Goal: Task Accomplishment & Management: Complete application form

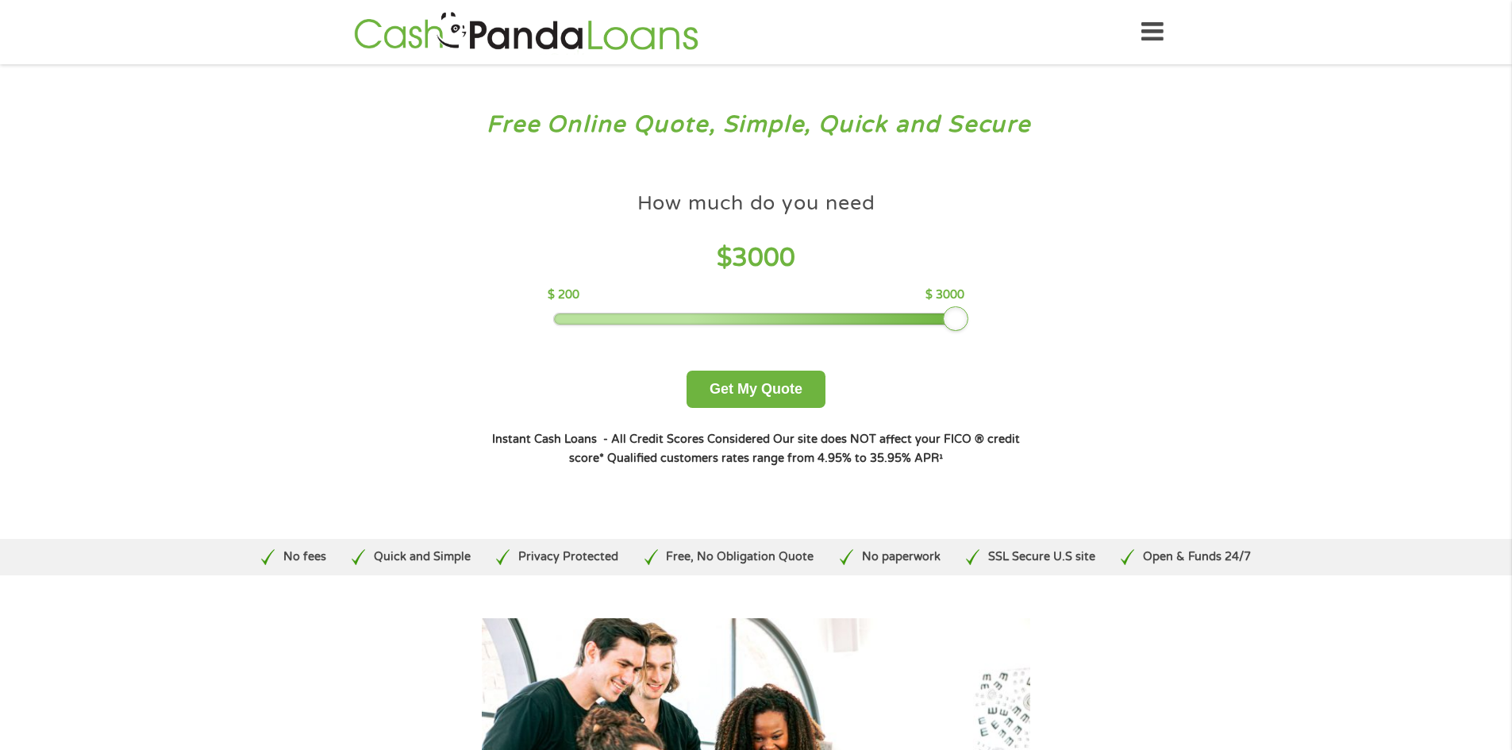
drag, startPoint x: 667, startPoint y: 319, endPoint x: 967, endPoint y: 329, distance: 300.1
click at [969, 328] on div "How much do you need $ 3000 $ 200 $ 3000 Get My Quote" at bounding box center [755, 296] width 555 height 224
click at [765, 386] on button "Get My Quote" at bounding box center [755, 389] width 139 height 37
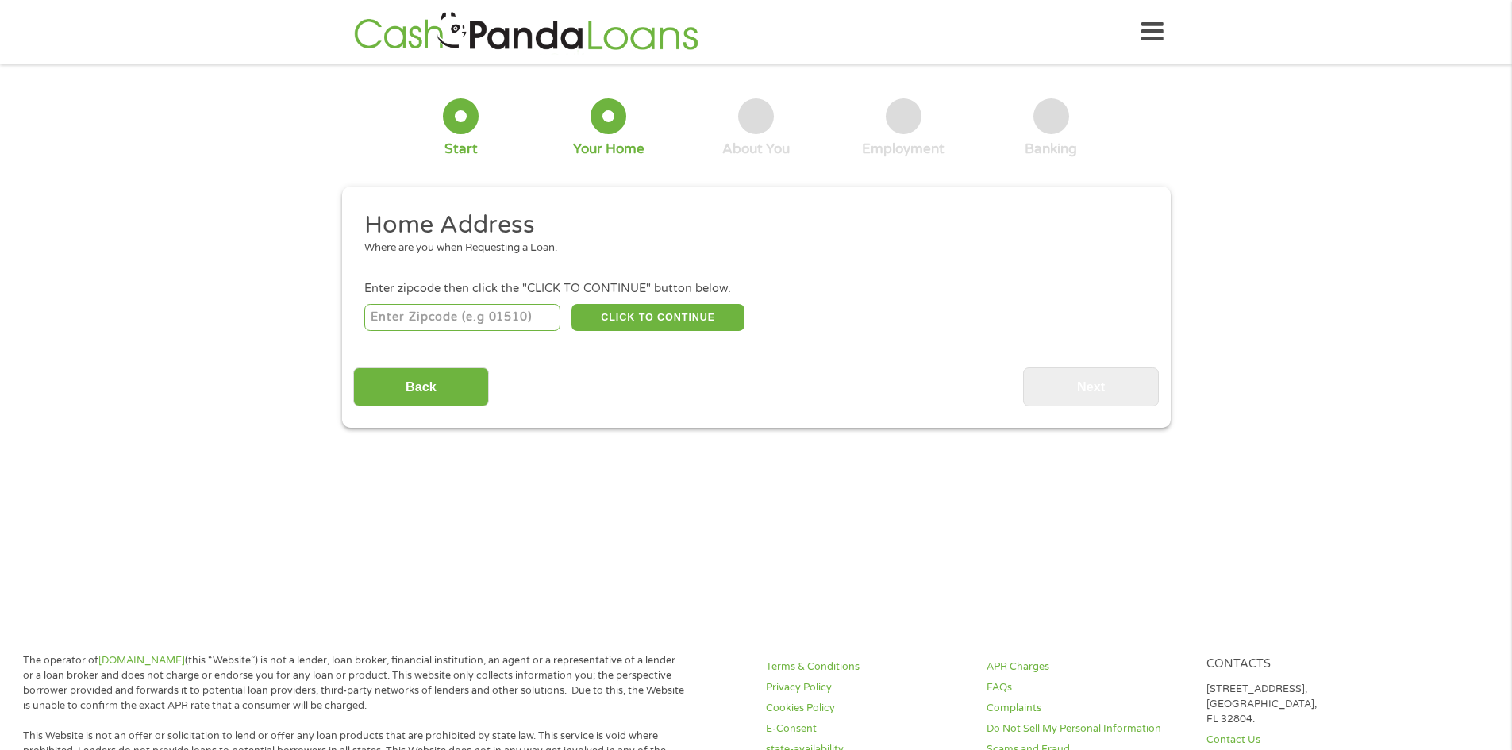
click at [421, 317] on input "number" at bounding box center [462, 317] width 196 height 27
type input "33064"
click at [671, 309] on button "CLICK TO CONTINUE" at bounding box center [657, 317] width 173 height 27
type input "33064"
type input "[GEOGRAPHIC_DATA]"
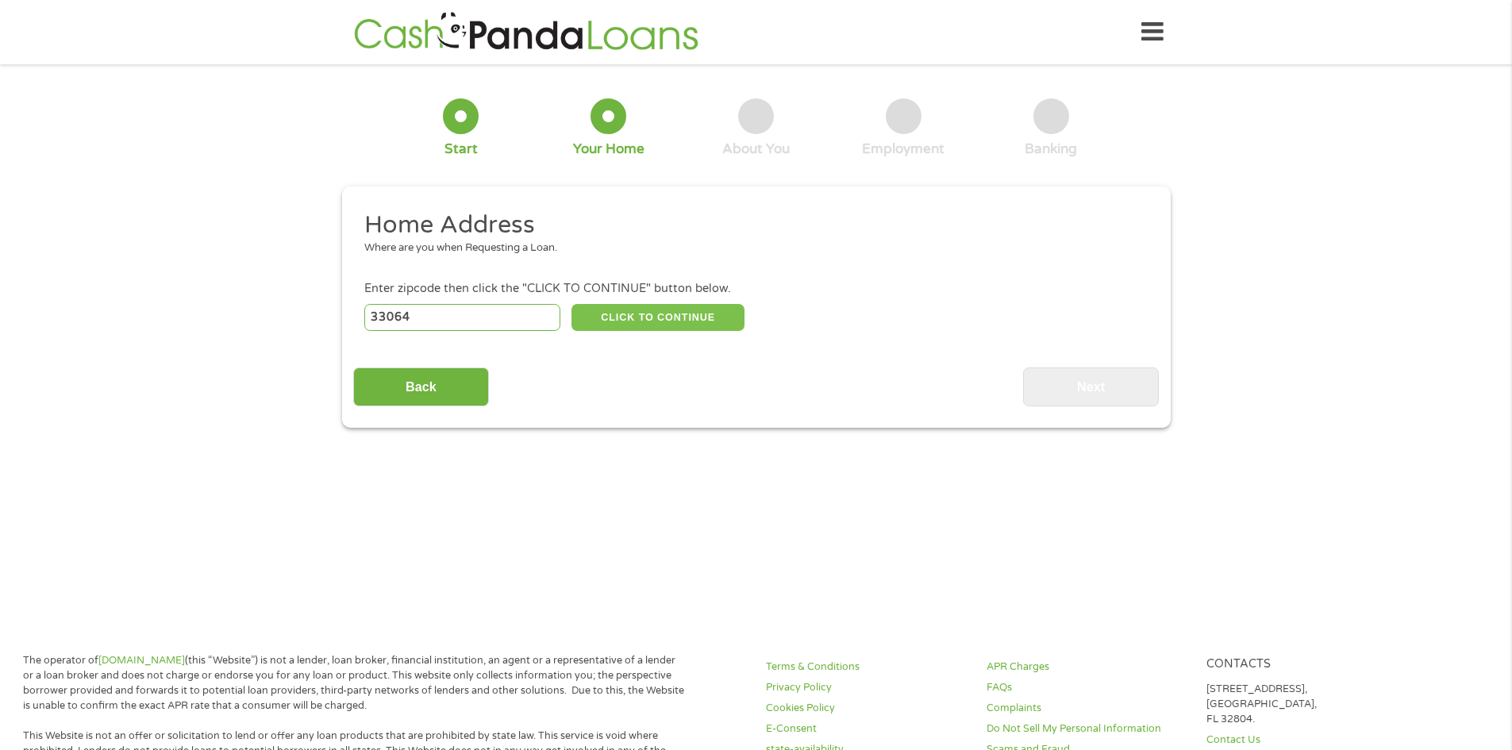
select select "[US_STATE]"
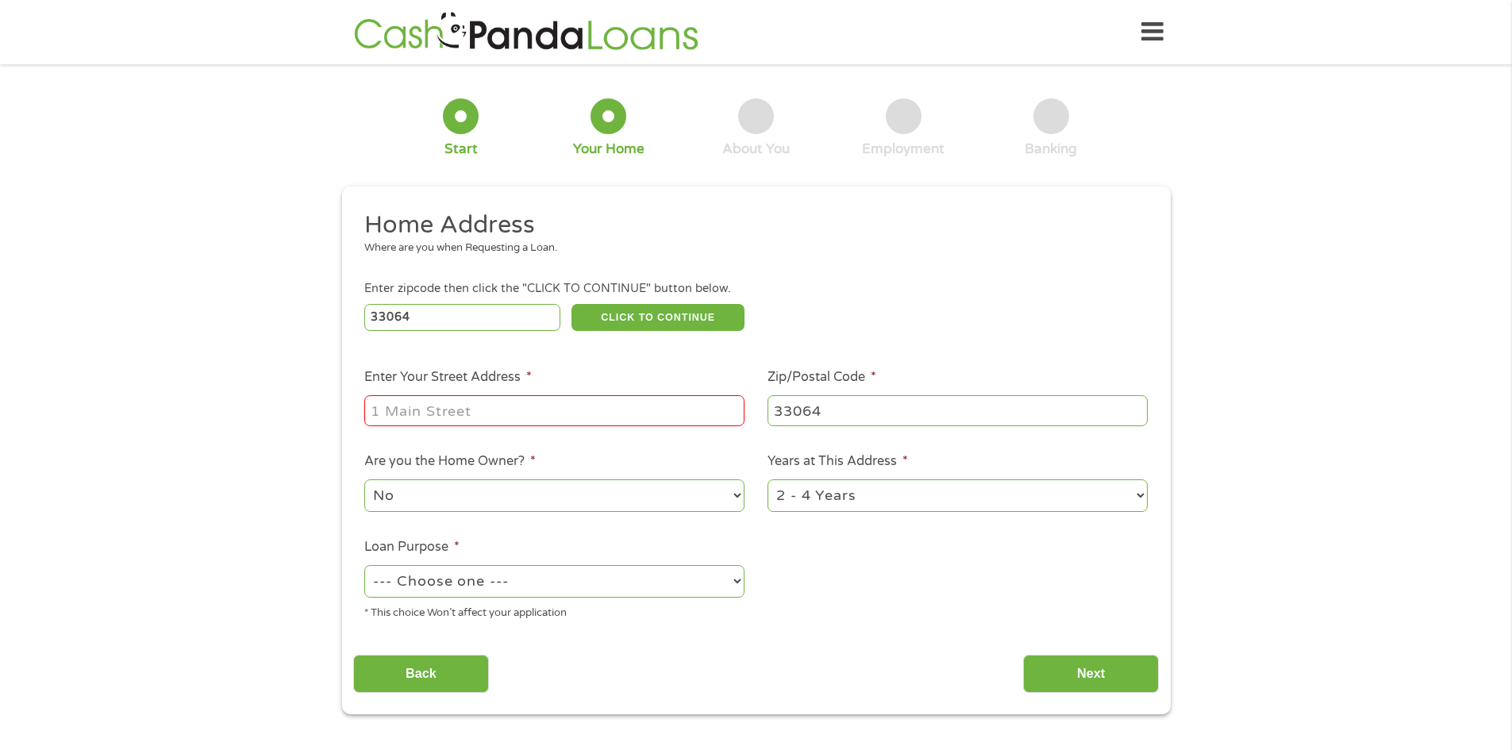
click at [397, 405] on input "Enter Your Street Address *" at bounding box center [554, 410] width 380 height 30
type input "[STREET_ADDRESS]"
click at [966, 496] on select "1 Year or less 1 - 2 Years 2 - 4 Years Over 4 Years" at bounding box center [957, 495] width 380 height 33
select select "60months"
click at [767, 481] on select "1 Year or less 1 - 2 Years 2 - 4 Years Over 4 Years" at bounding box center [957, 495] width 380 height 33
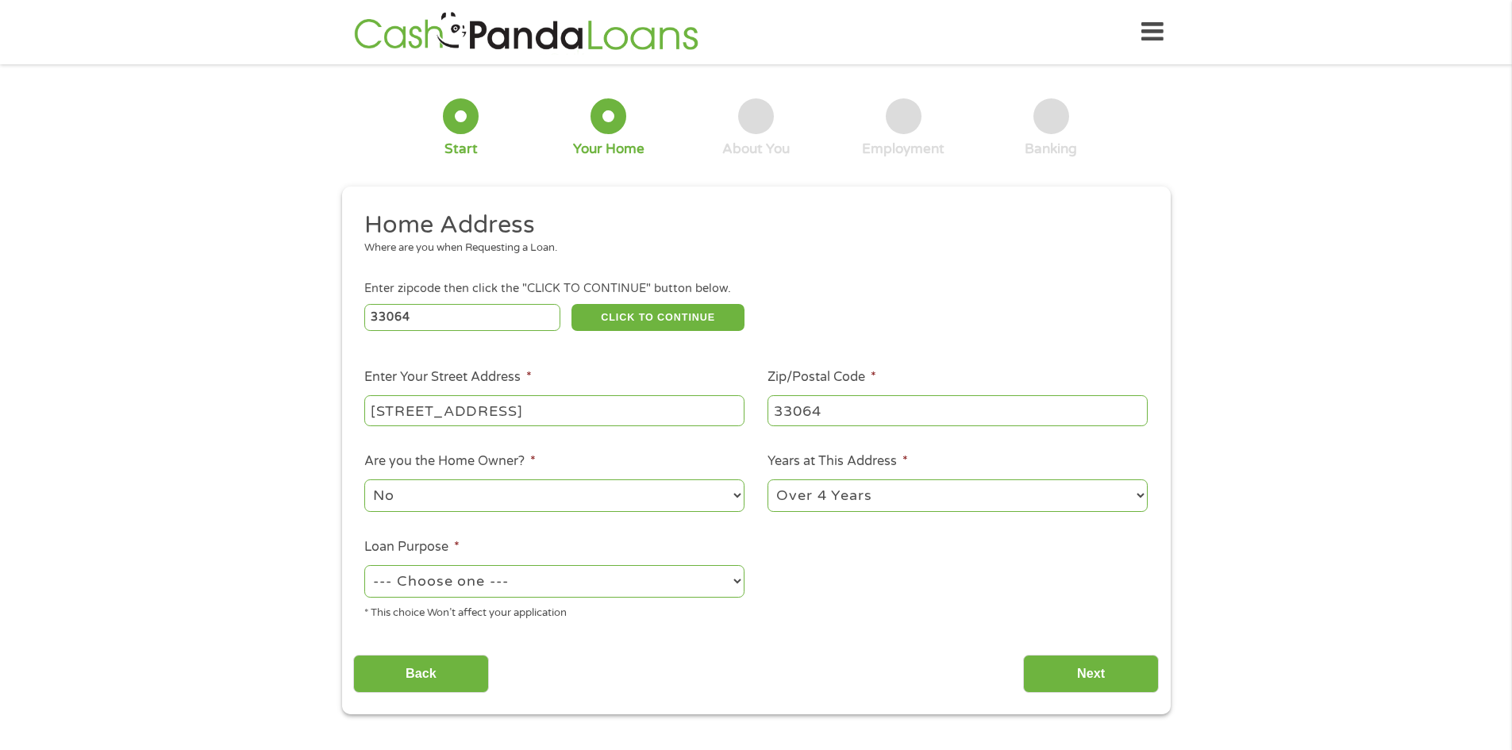
click at [649, 581] on select "--- Choose one --- Pay Bills Debt Consolidation Home Improvement Major Purchase…" at bounding box center [554, 581] width 380 height 33
select select "other"
click at [364, 567] on select "--- Choose one --- Pay Bills Debt Consolidation Home Improvement Major Purchase…" at bounding box center [554, 581] width 380 height 33
click at [1099, 663] on input "Next" at bounding box center [1091, 674] width 136 height 39
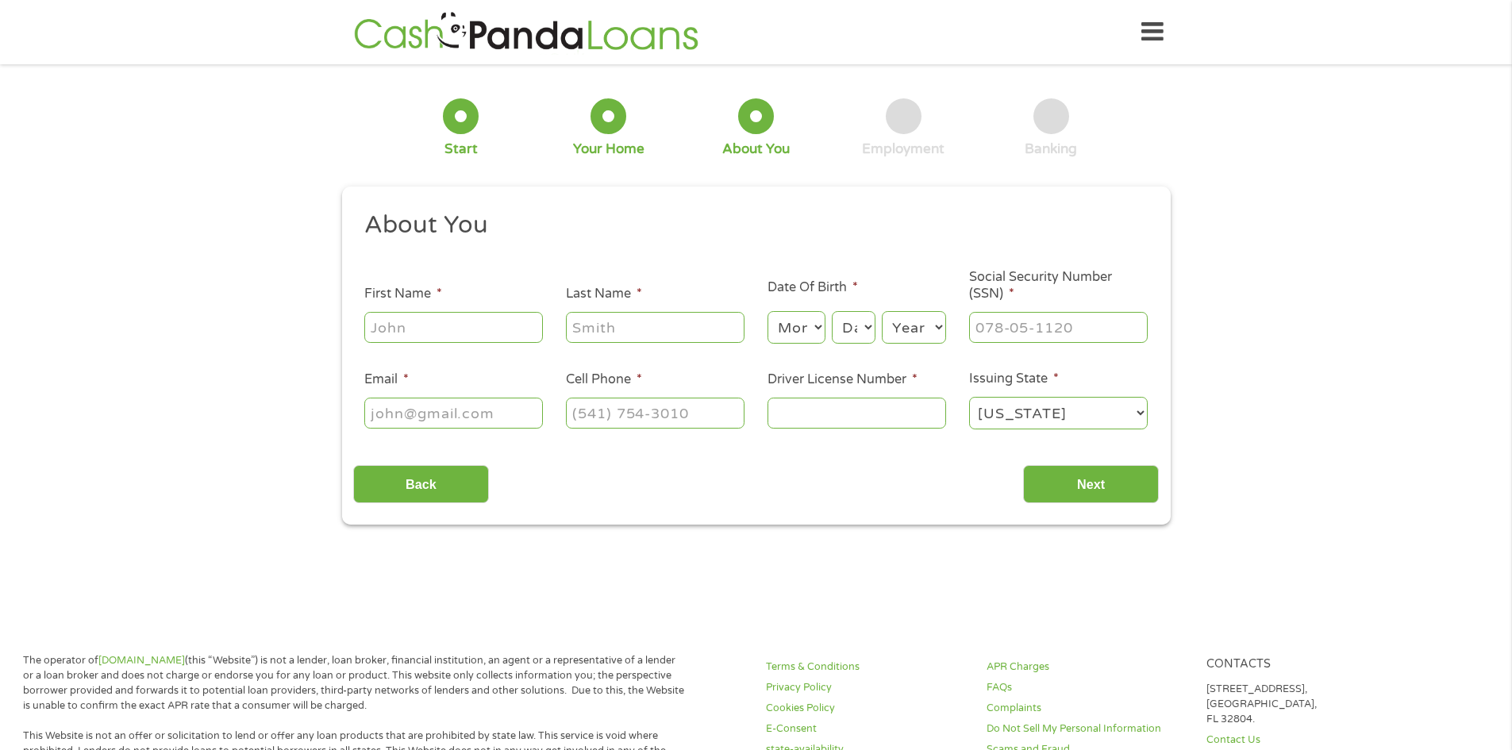
click at [386, 321] on input "First Name *" at bounding box center [453, 327] width 179 height 30
type input "[PERSON_NAME]"
click at [613, 324] on input "Last Name *" at bounding box center [655, 327] width 179 height 30
type input "[PERSON_NAME]"
click at [817, 329] on select "Month 1 2 3 4 5 6 7 8 9 10 11 12" at bounding box center [796, 327] width 58 height 33
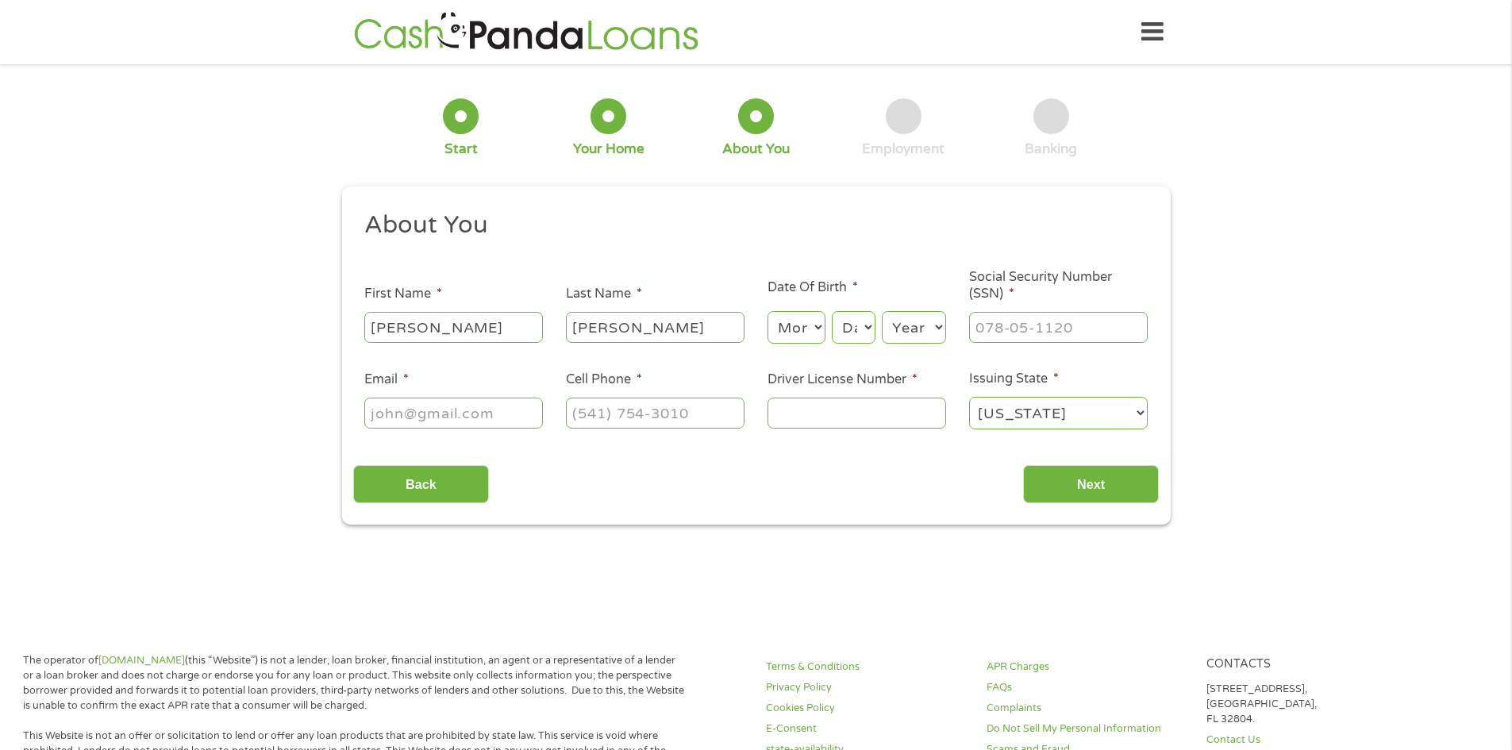
select select "2"
click at [767, 311] on select "Month 1 2 3 4 5 6 7 8 9 10 11 12" at bounding box center [796, 327] width 58 height 33
click at [858, 321] on select "Day 1 2 3 4 5 6 7 8 9 10 11 12 13 14 15 16 17 18 19 20 21 22 23 24 25 26 27 28 …" at bounding box center [853, 327] width 43 height 33
select select "16"
click at [832, 311] on select "Day 1 2 3 4 5 6 7 8 9 10 11 12 13 14 15 16 17 18 19 20 21 22 23 24 25 26 27 28 …" at bounding box center [853, 327] width 43 height 33
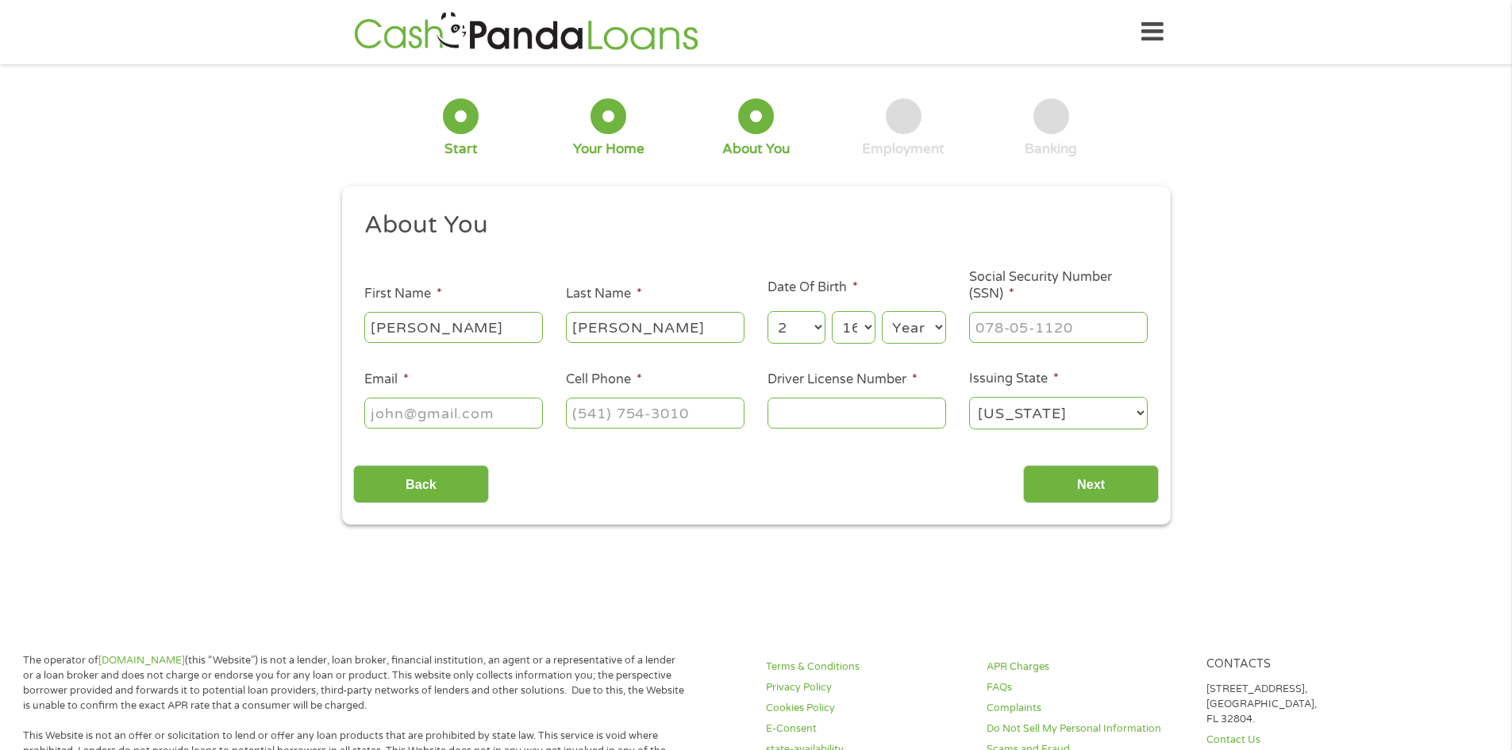
click at [914, 320] on select "Year [DATE] 2006 2005 2004 2003 2002 2001 2000 1999 1998 1997 1996 1995 1994 19…" at bounding box center [914, 327] width 64 height 33
select select "1955"
click at [882, 311] on select "Year [DATE] 2006 2005 2004 2003 2002 2001 2000 1999 1998 1997 1996 1995 1994 19…" at bounding box center [914, 327] width 64 height 33
click at [986, 320] on input "___-__-____" at bounding box center [1058, 327] width 179 height 30
type input "248-02-7387"
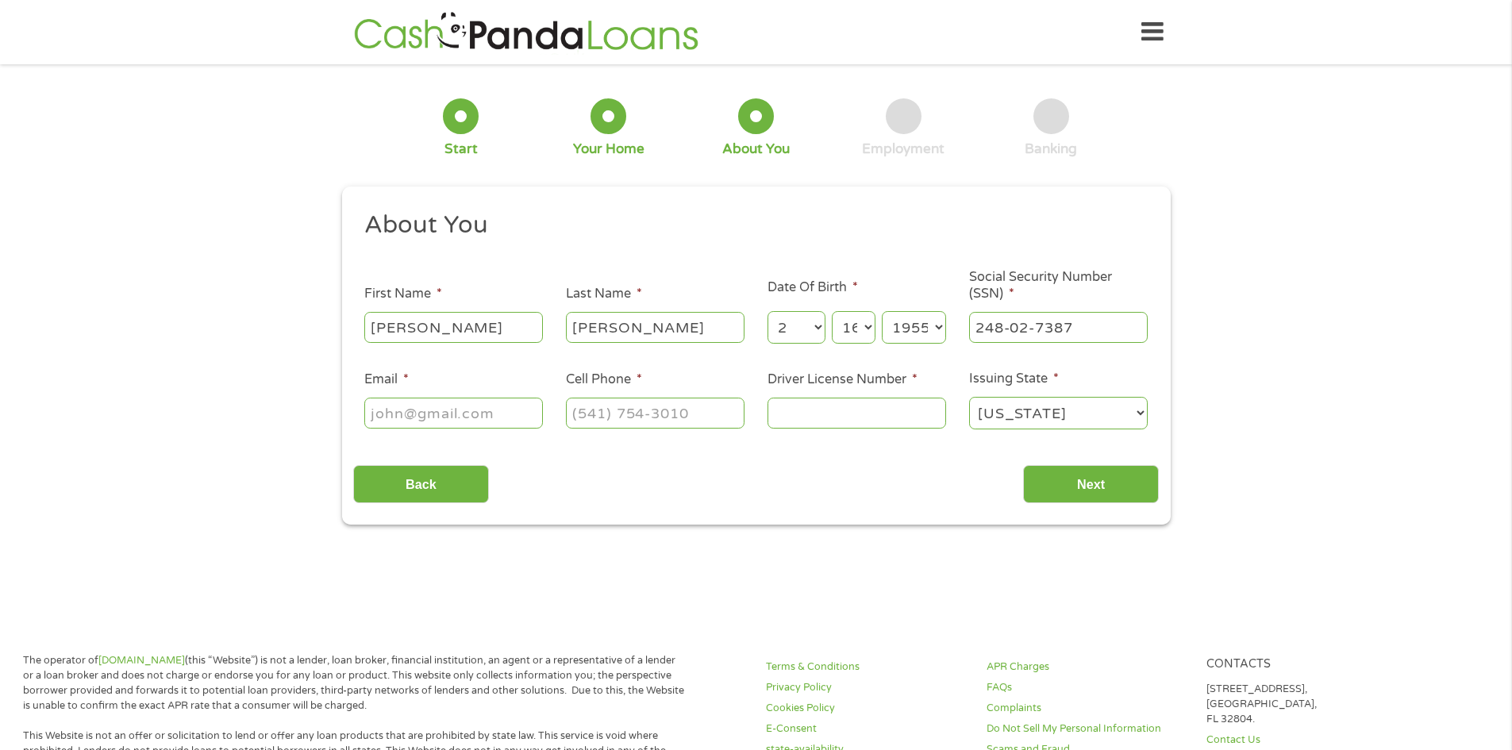
click at [381, 413] on input "Email *" at bounding box center [453, 413] width 179 height 30
type input "[EMAIL_ADDRESS][DOMAIN_NAME]"
click at [572, 409] on input "(___) ___-____" at bounding box center [655, 413] width 179 height 30
type input "[PHONE_NUMBER]"
click at [798, 405] on input "Driver License Number *" at bounding box center [856, 413] width 179 height 30
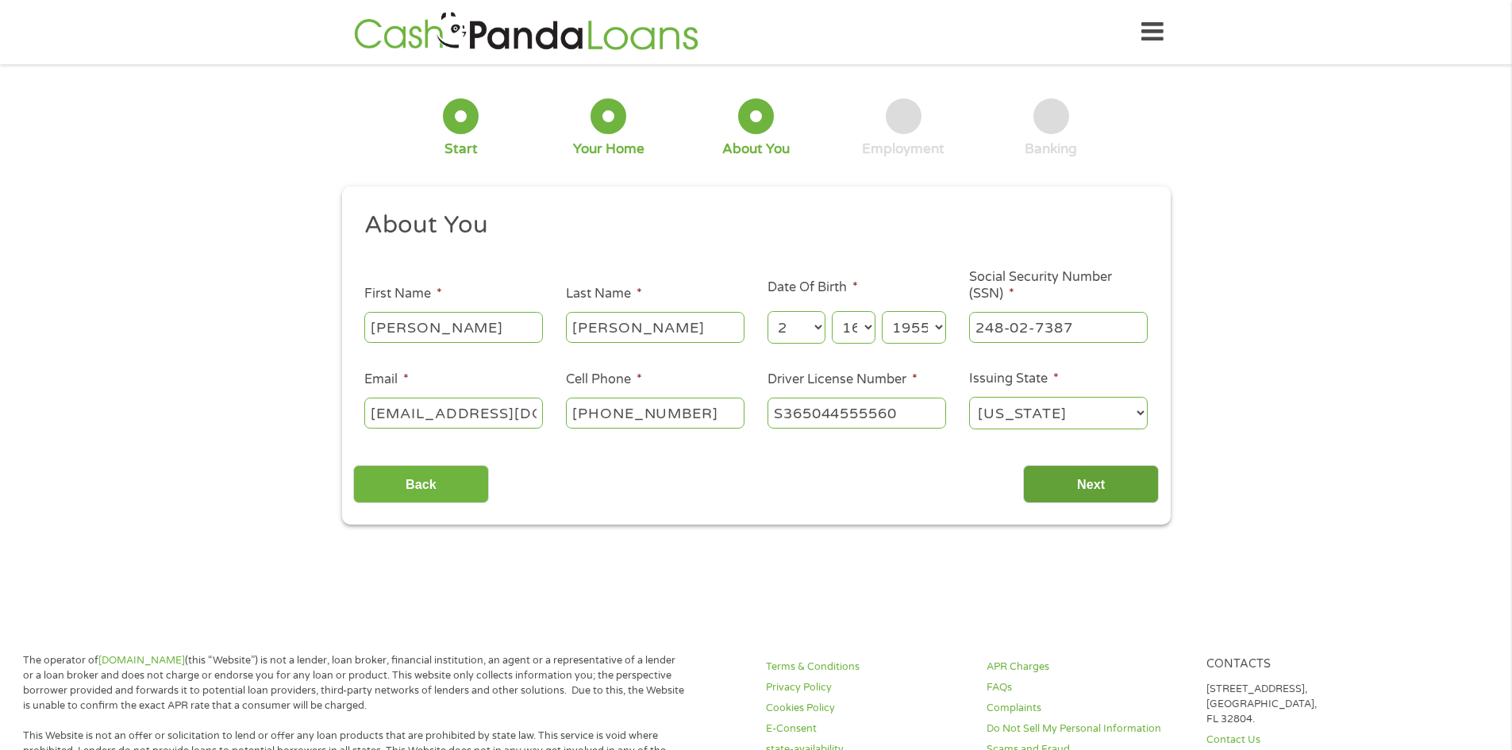
type input "S365044555560"
click at [1066, 476] on input "Next" at bounding box center [1091, 484] width 136 height 39
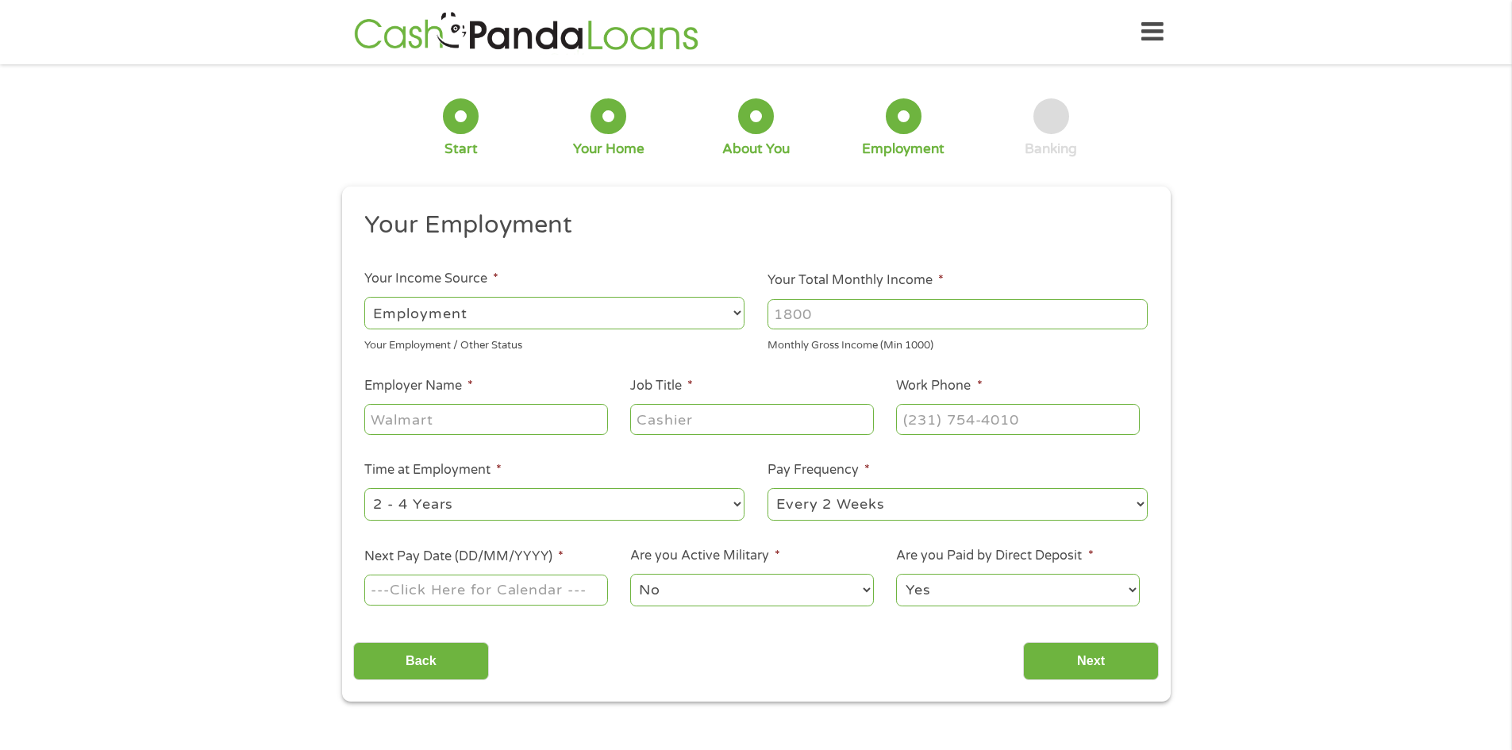
click at [730, 311] on select "--- Choose one --- Employment [DEMOGRAPHIC_DATA] Benefits" at bounding box center [554, 313] width 380 height 33
select select "benefits"
click at [364, 297] on select "--- Choose one --- Employment [DEMOGRAPHIC_DATA] Benefits" at bounding box center [554, 313] width 380 height 33
type input "Other"
type input "[PHONE_NUMBER]"
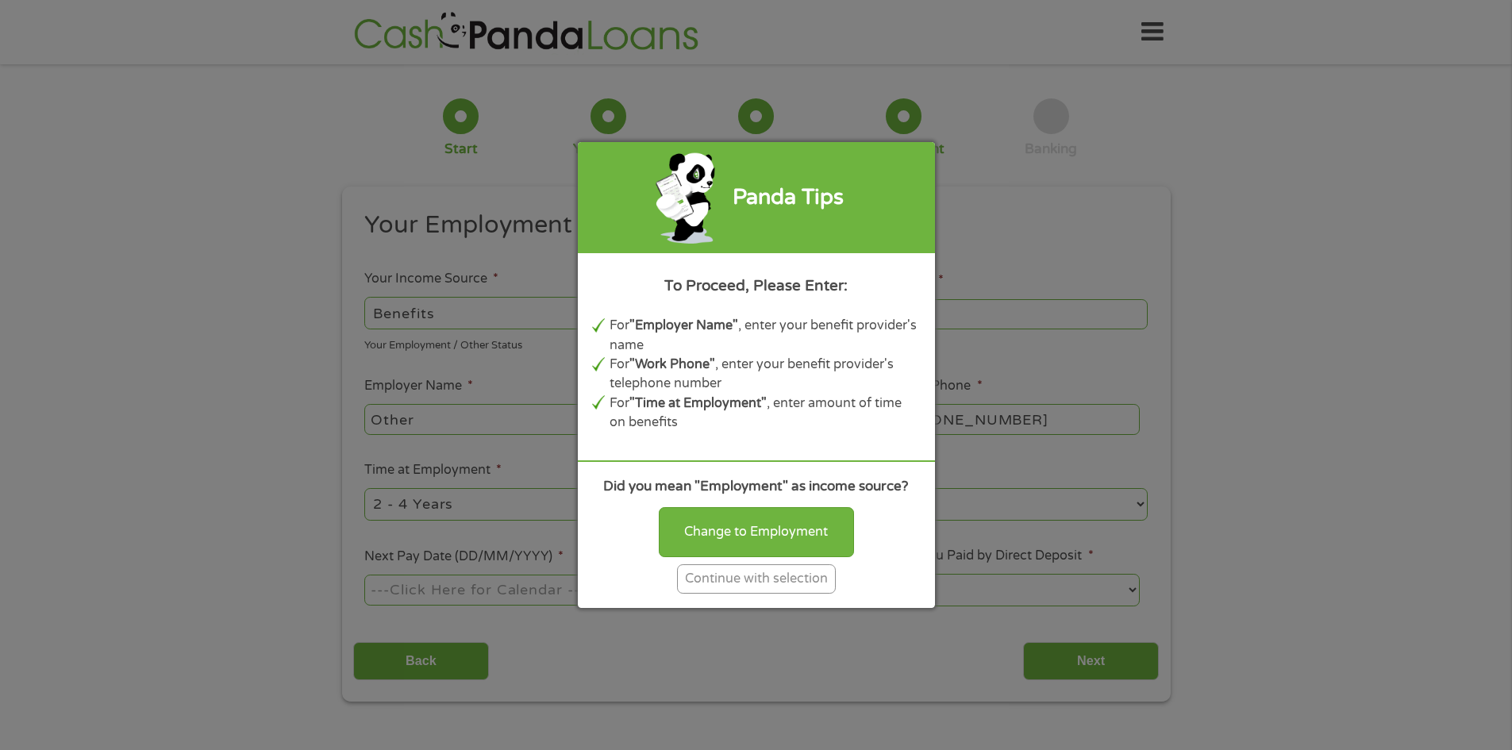
click at [751, 580] on div "Continue with selection" at bounding box center [756, 578] width 159 height 29
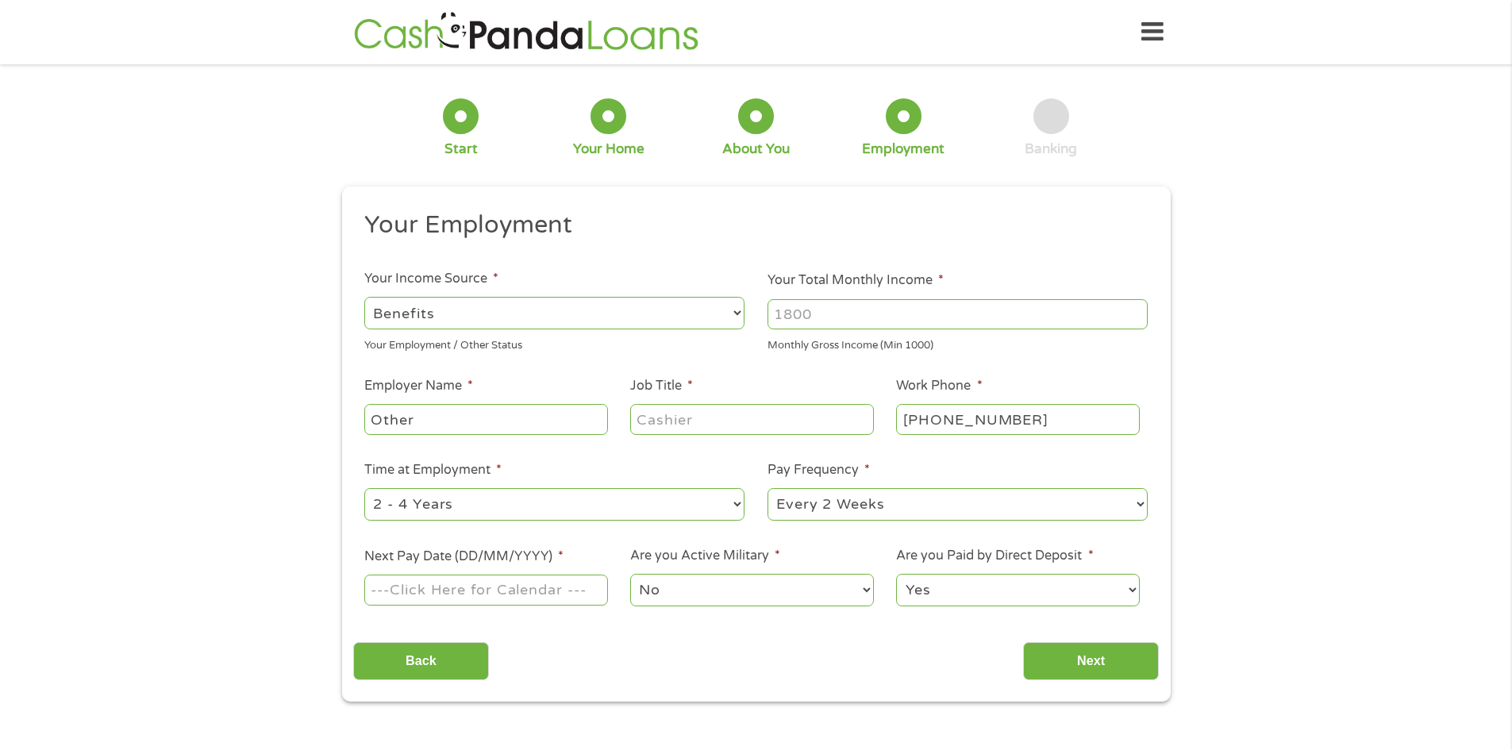
click at [840, 313] on input "Your Total Monthly Income *" at bounding box center [957, 314] width 380 height 30
type input "4500"
click at [392, 420] on input "Other" at bounding box center [485, 419] width 243 height 30
click at [651, 418] on input "Job Title *" at bounding box center [751, 419] width 243 height 30
type input "Former Tax Preparer"
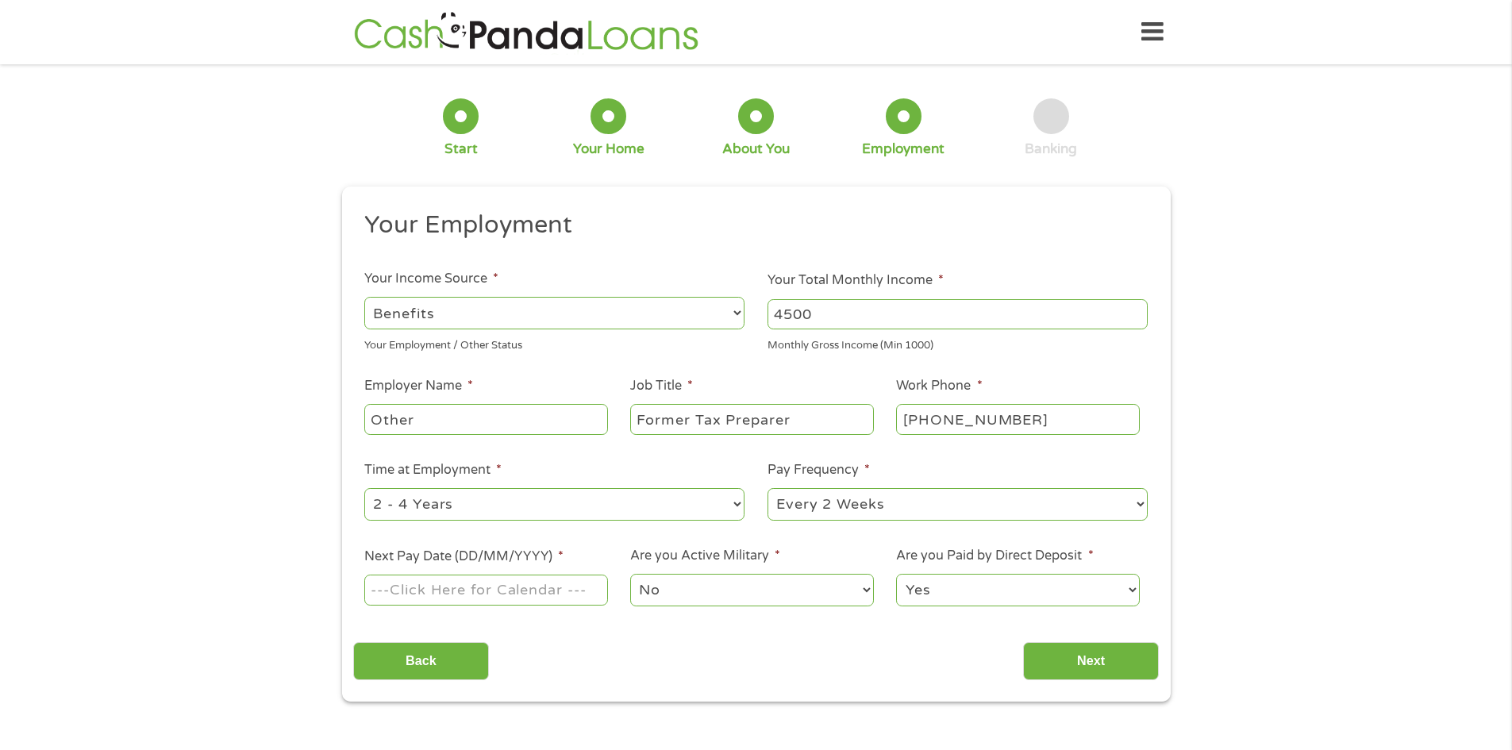
click at [924, 418] on input "[PHONE_NUMBER]" at bounding box center [1017, 419] width 243 height 30
type input "[PHONE_NUMBER]"
click at [895, 500] on select "--- Choose one --- Every 2 Weeks Every Week Monthly Semi-Monthly" at bounding box center [957, 504] width 380 height 33
select select "monthly"
click at [767, 488] on select "--- Choose one --- Every 2 Weeks Every Week Monthly Semi-Monthly" at bounding box center [957, 504] width 380 height 33
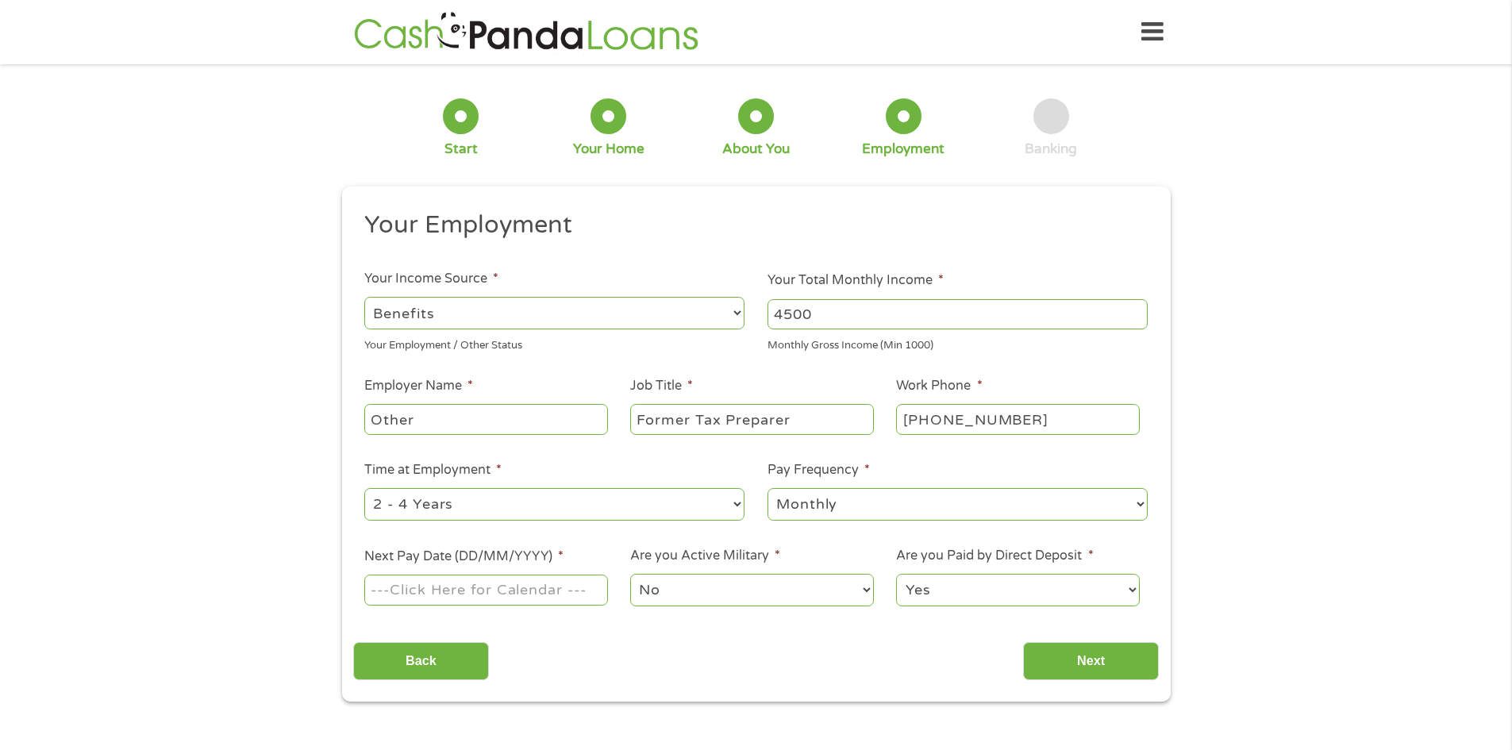
click at [409, 587] on input "Next Pay Date (DD/MM/YYYY) *" at bounding box center [485, 590] width 243 height 30
type input "[DATE]"
click at [1073, 655] on input "Next" at bounding box center [1091, 661] width 136 height 39
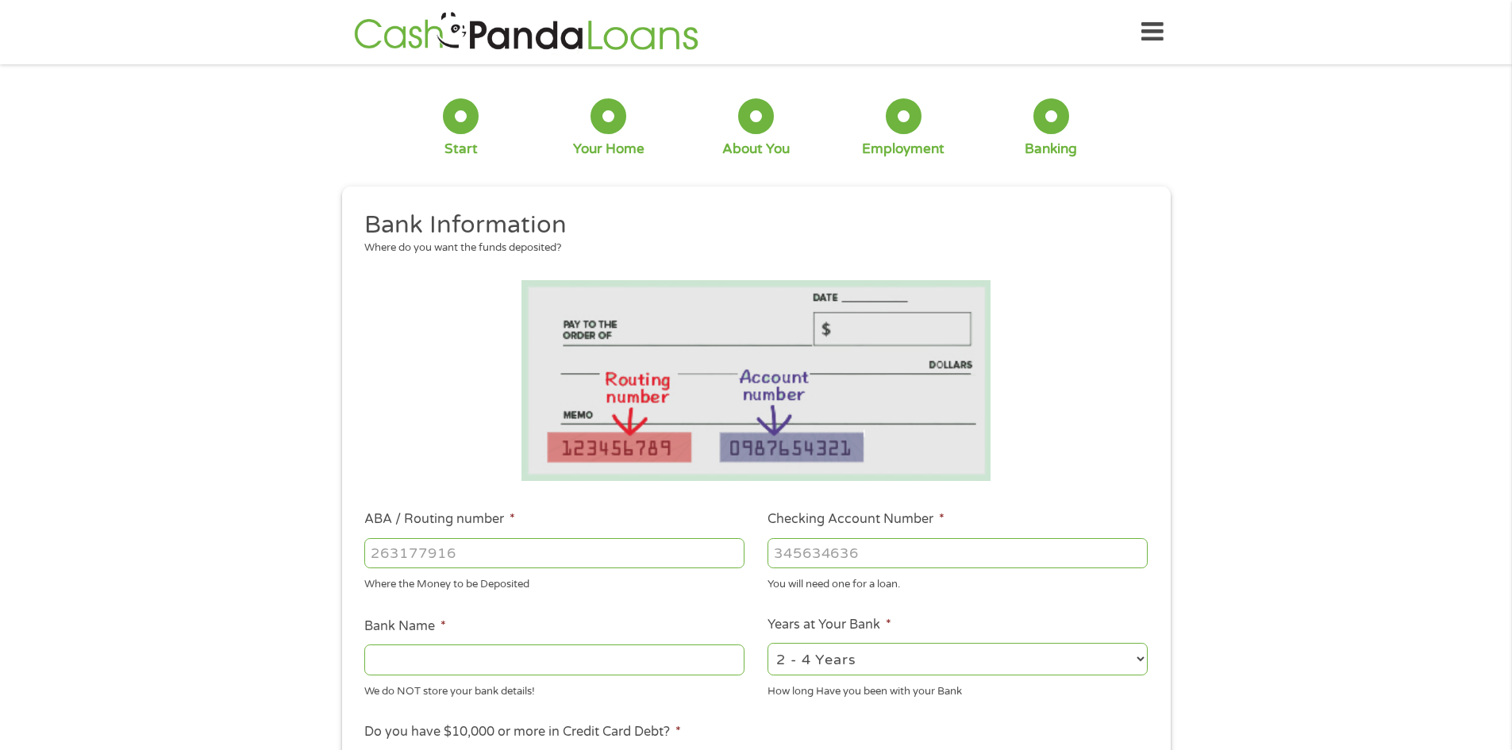
click at [383, 553] on input "ABA / Routing number *" at bounding box center [554, 553] width 380 height 30
type input "063100277"
type input "BANK OF AMERICA NA"
type input "063100277"
click at [817, 559] on input "Checking Account Number *" at bounding box center [957, 553] width 380 height 30
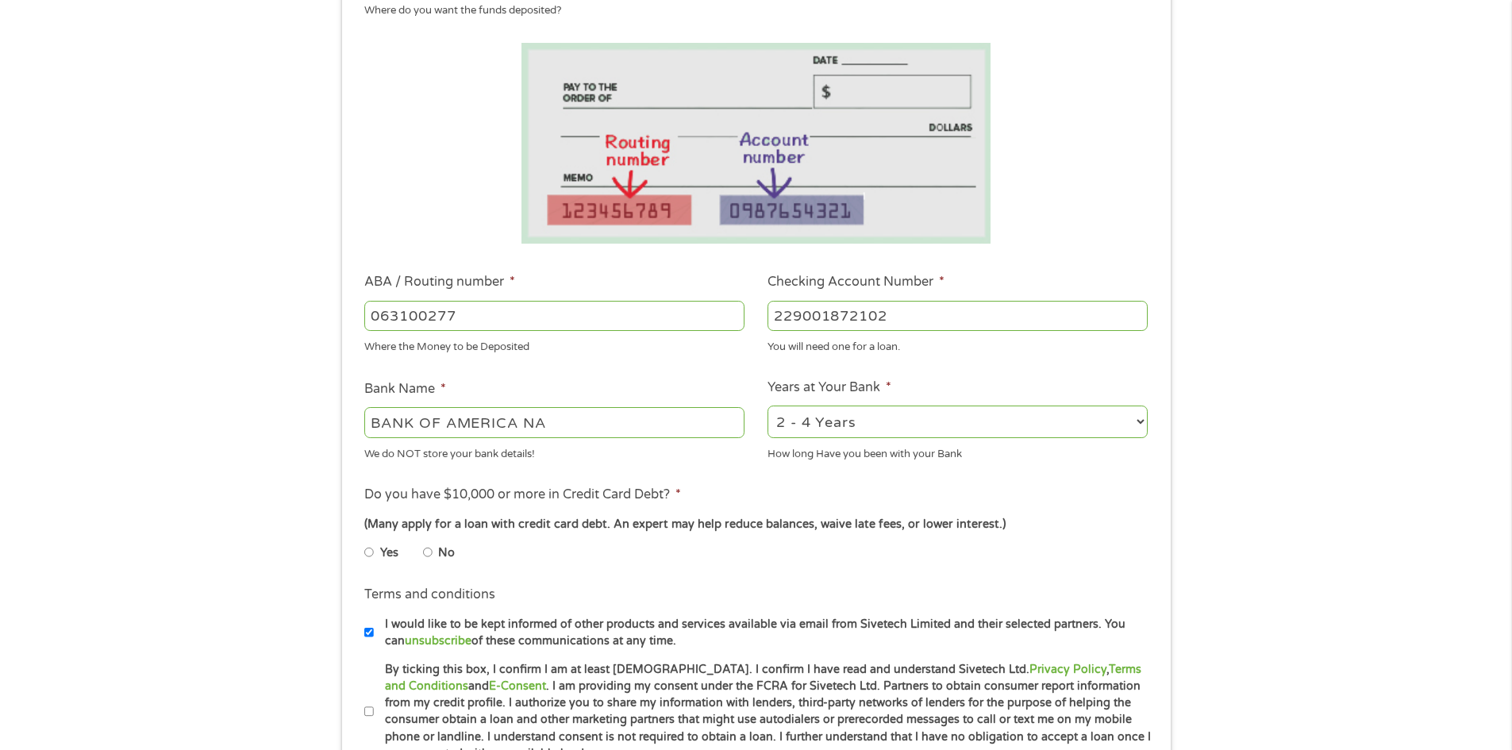
scroll to position [316, 0]
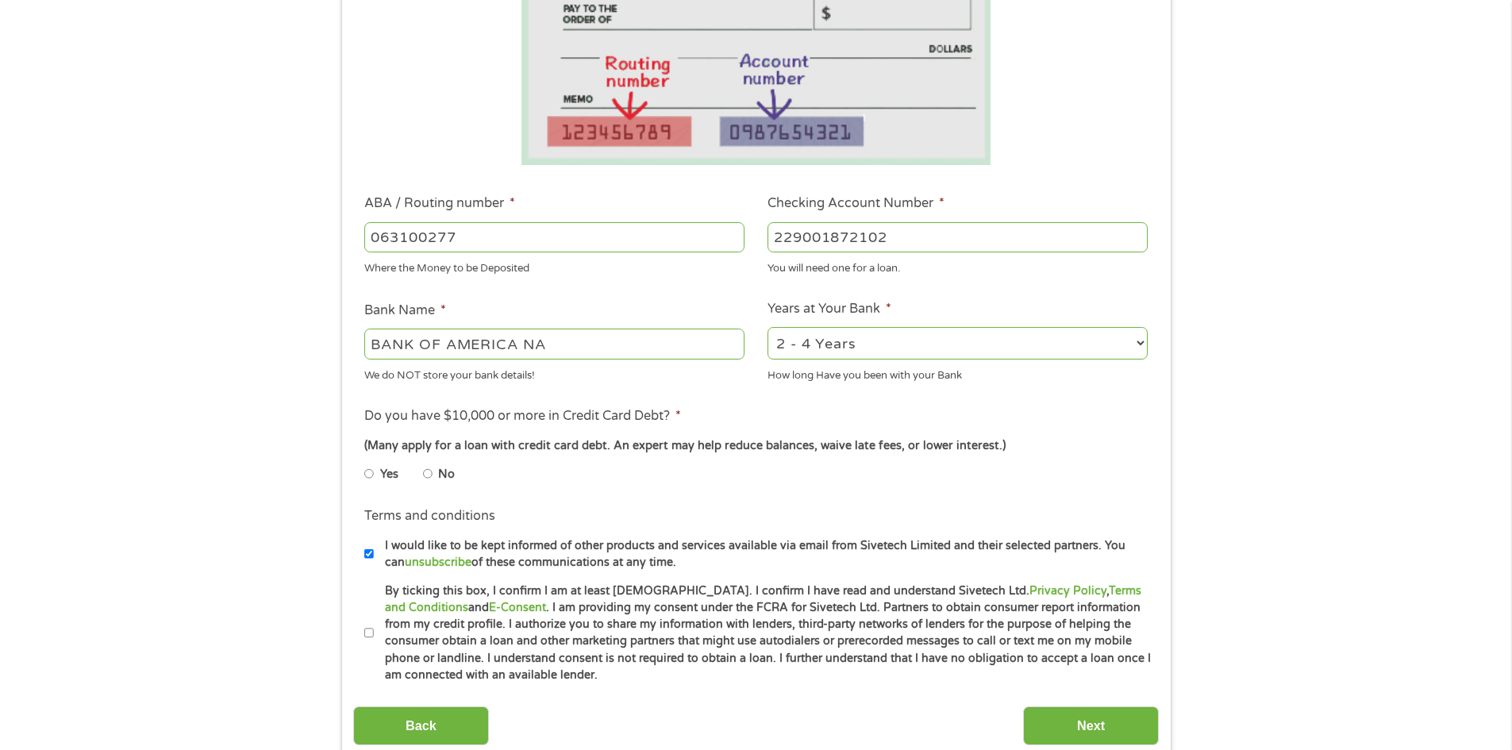
type input "229001872102"
click at [1141, 344] on select "2 - 4 Years 6 - 12 Months 1 - 2 Years Over 4 Years" at bounding box center [957, 343] width 380 height 33
select select "60months"
click at [767, 327] on select "2 - 4 Years 6 - 12 Months 1 - 2 Years Over 4 Years" at bounding box center [957, 343] width 380 height 33
click at [428, 475] on input "No" at bounding box center [428, 473] width 10 height 25
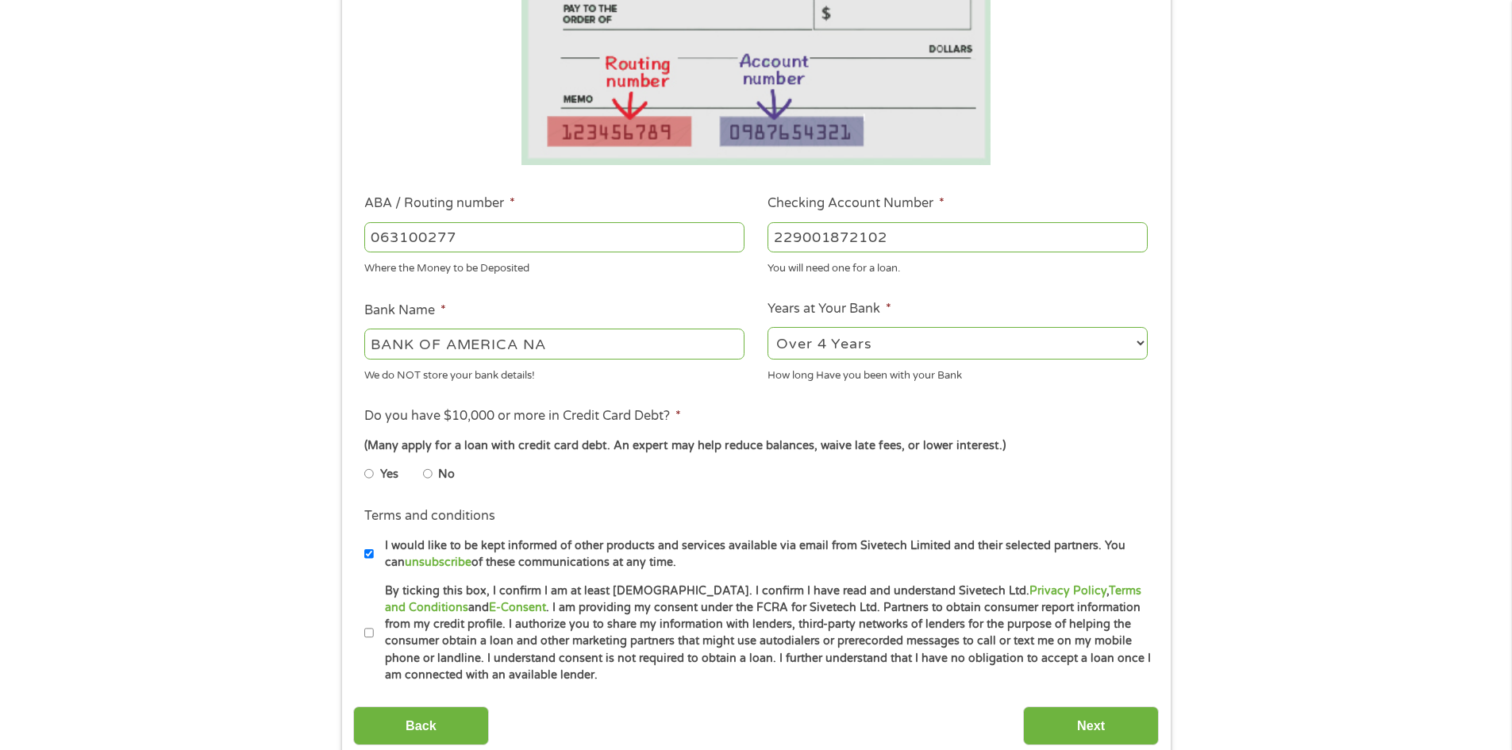
radio input "true"
click at [362, 628] on li "Terms and conditions * By ticking this box, I confirm I am at least [DEMOGRAPHI…" at bounding box center [755, 633] width 805 height 102
click at [367, 634] on input "By ticking this box, I confirm I am at least [DEMOGRAPHIC_DATA]. I confirm I ha…" at bounding box center [369, 633] width 10 height 25
checkbox input "true"
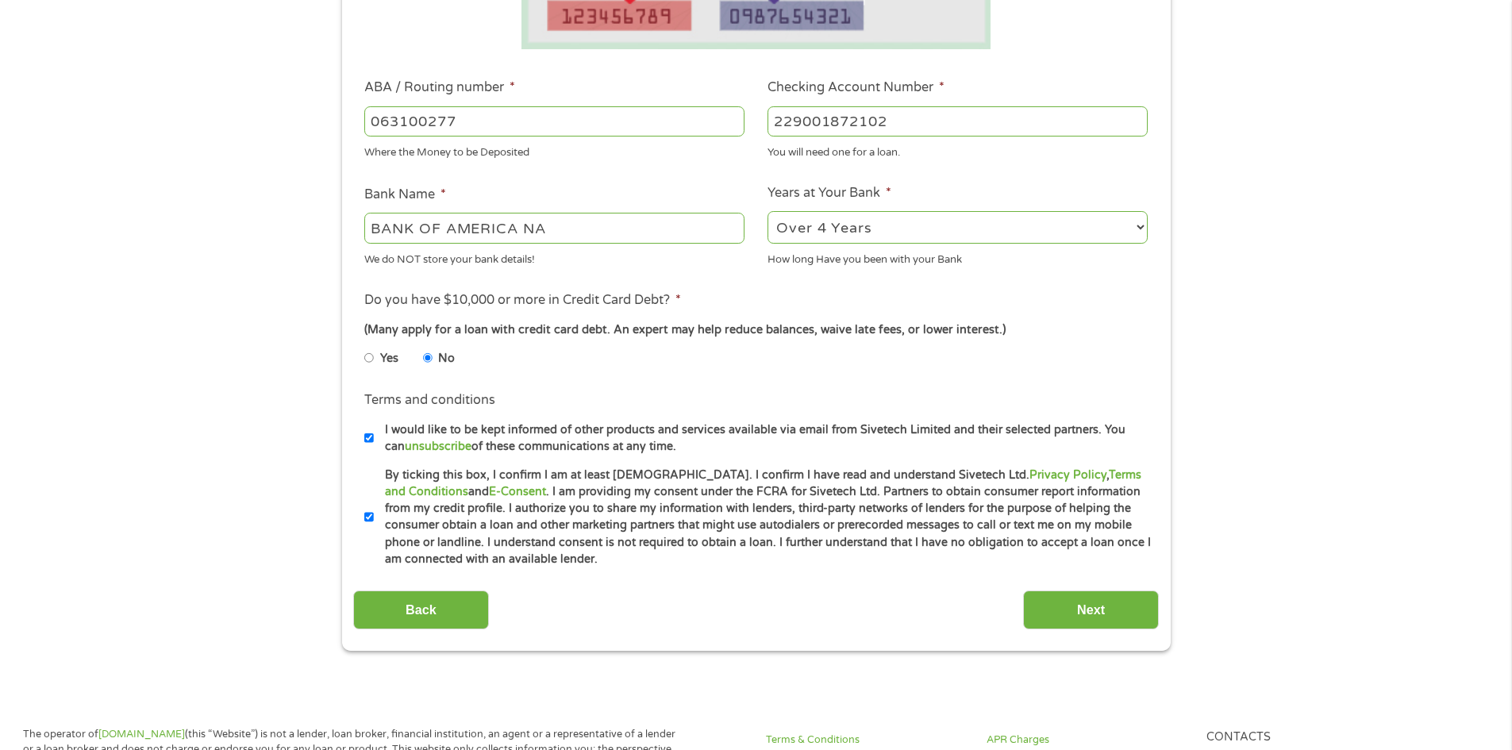
scroll to position [434, 0]
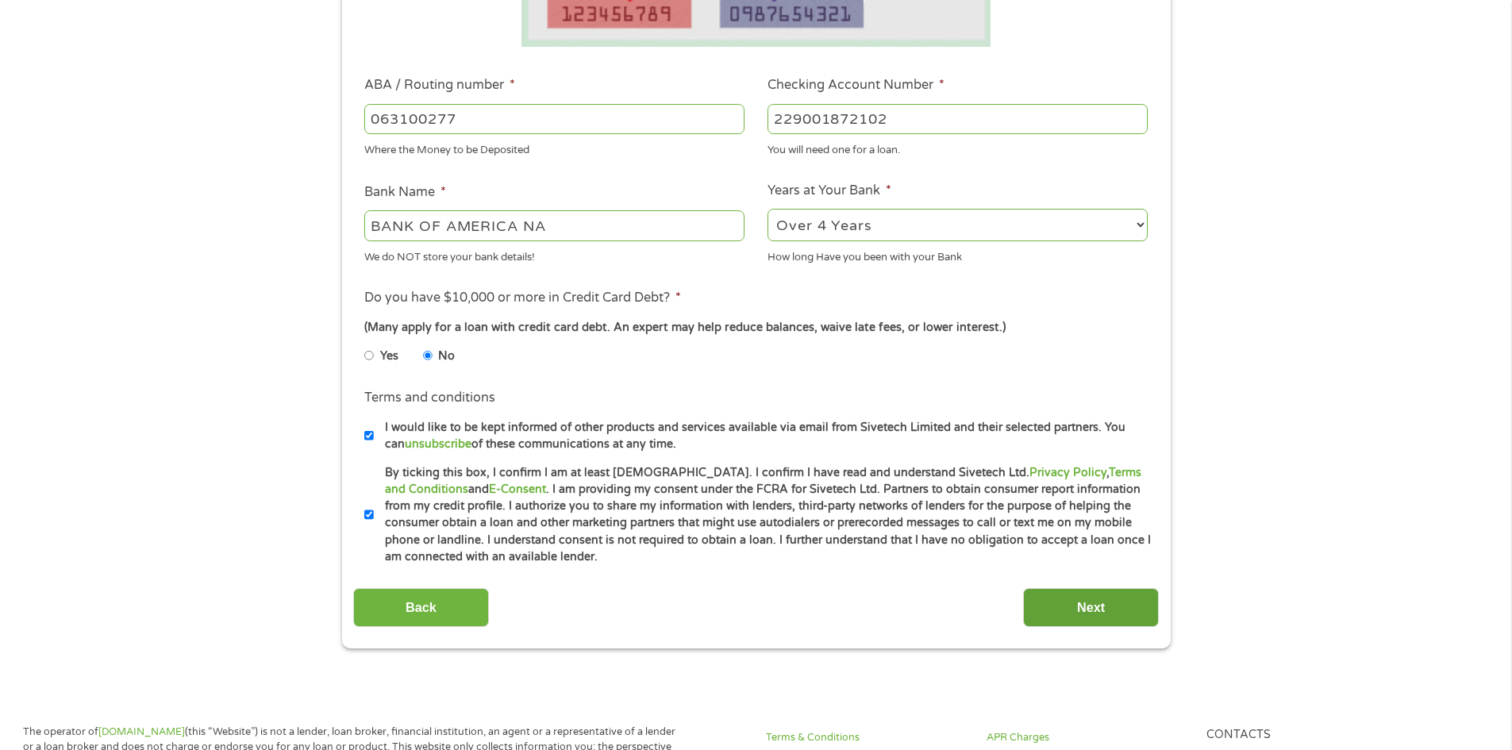
click at [1087, 608] on input "Next" at bounding box center [1091, 607] width 136 height 39
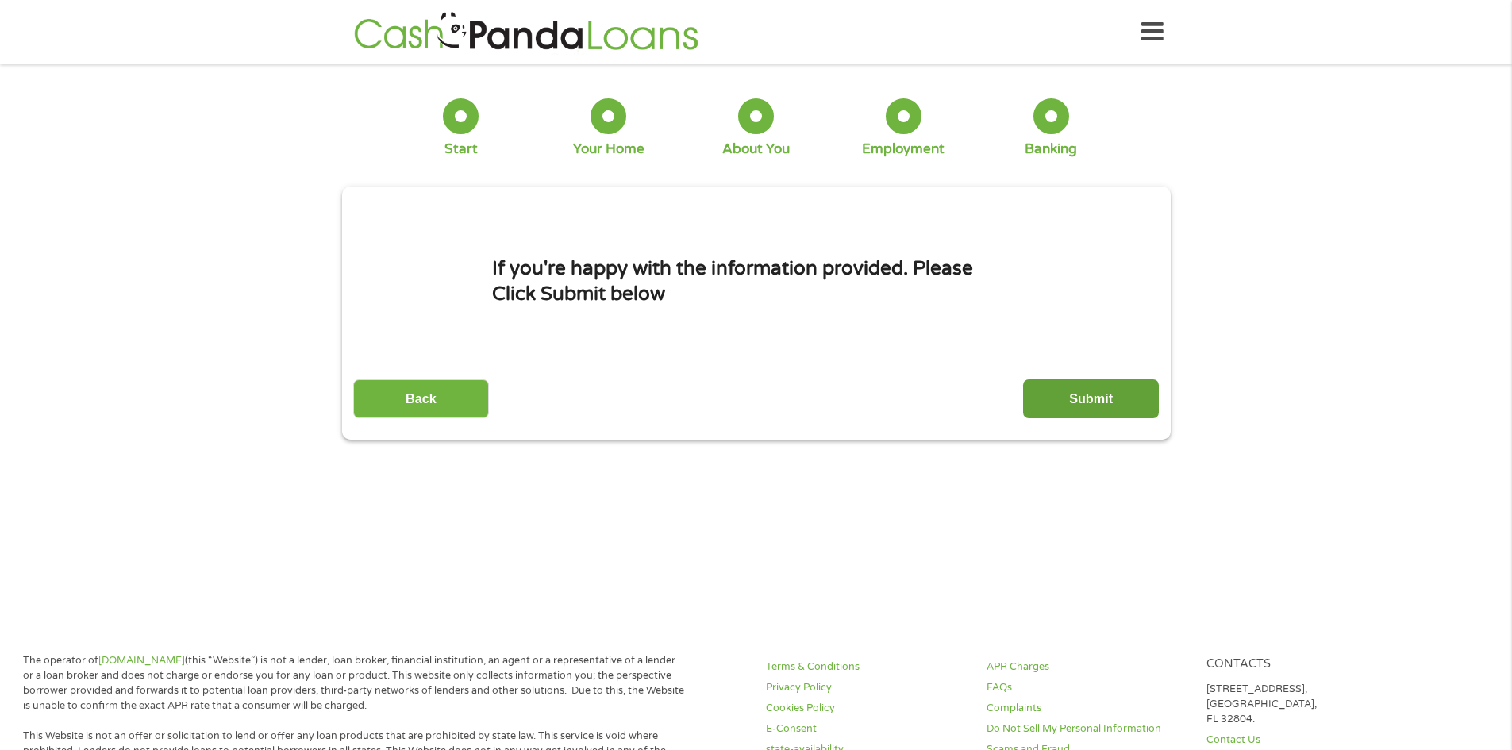
click at [1088, 398] on input "Submit" at bounding box center [1091, 398] width 136 height 39
